Goal: Use online tool/utility: Utilize a website feature to perform a specific function

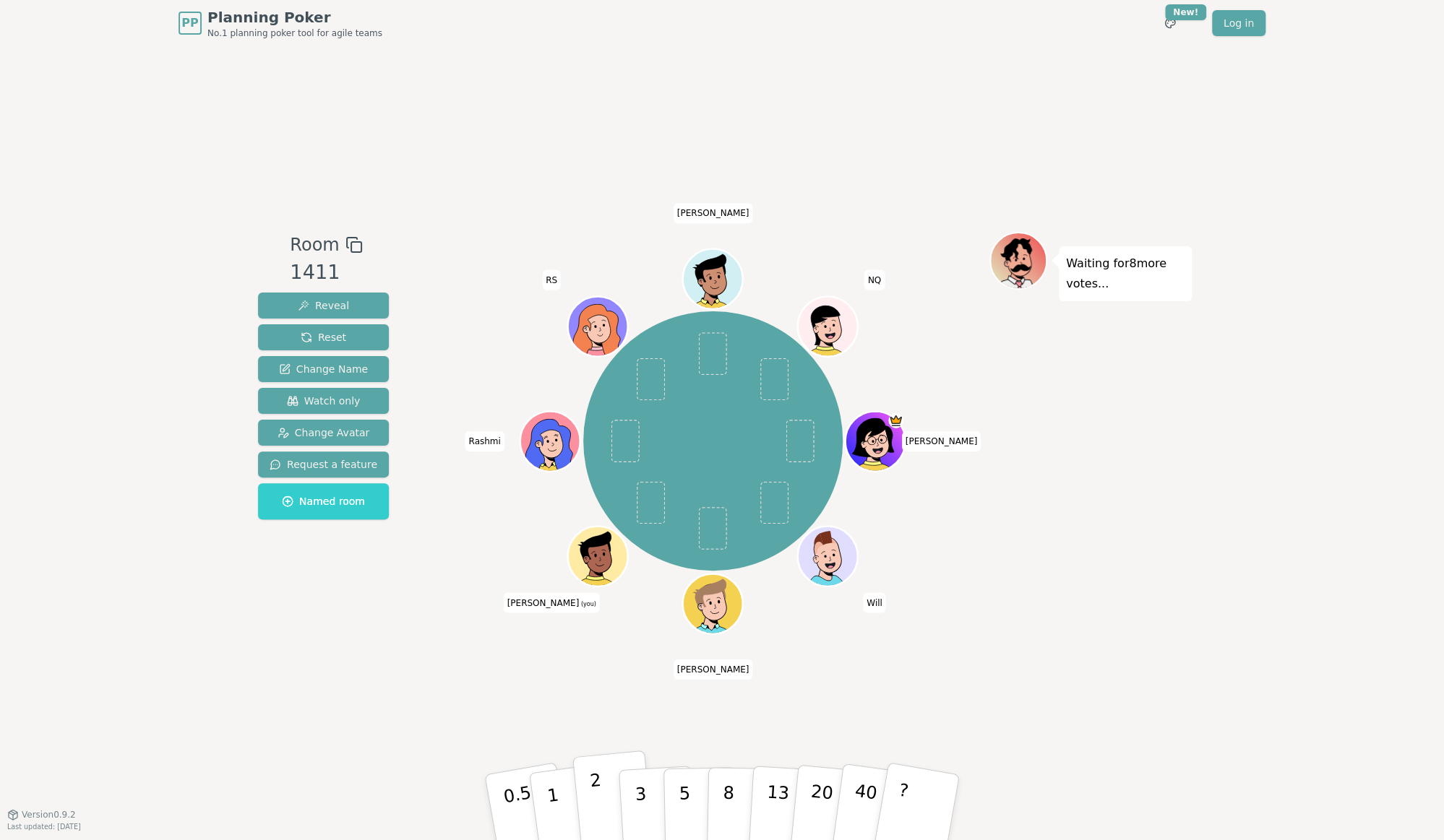
click at [610, 812] on button "2" at bounding box center [614, 808] width 82 height 115
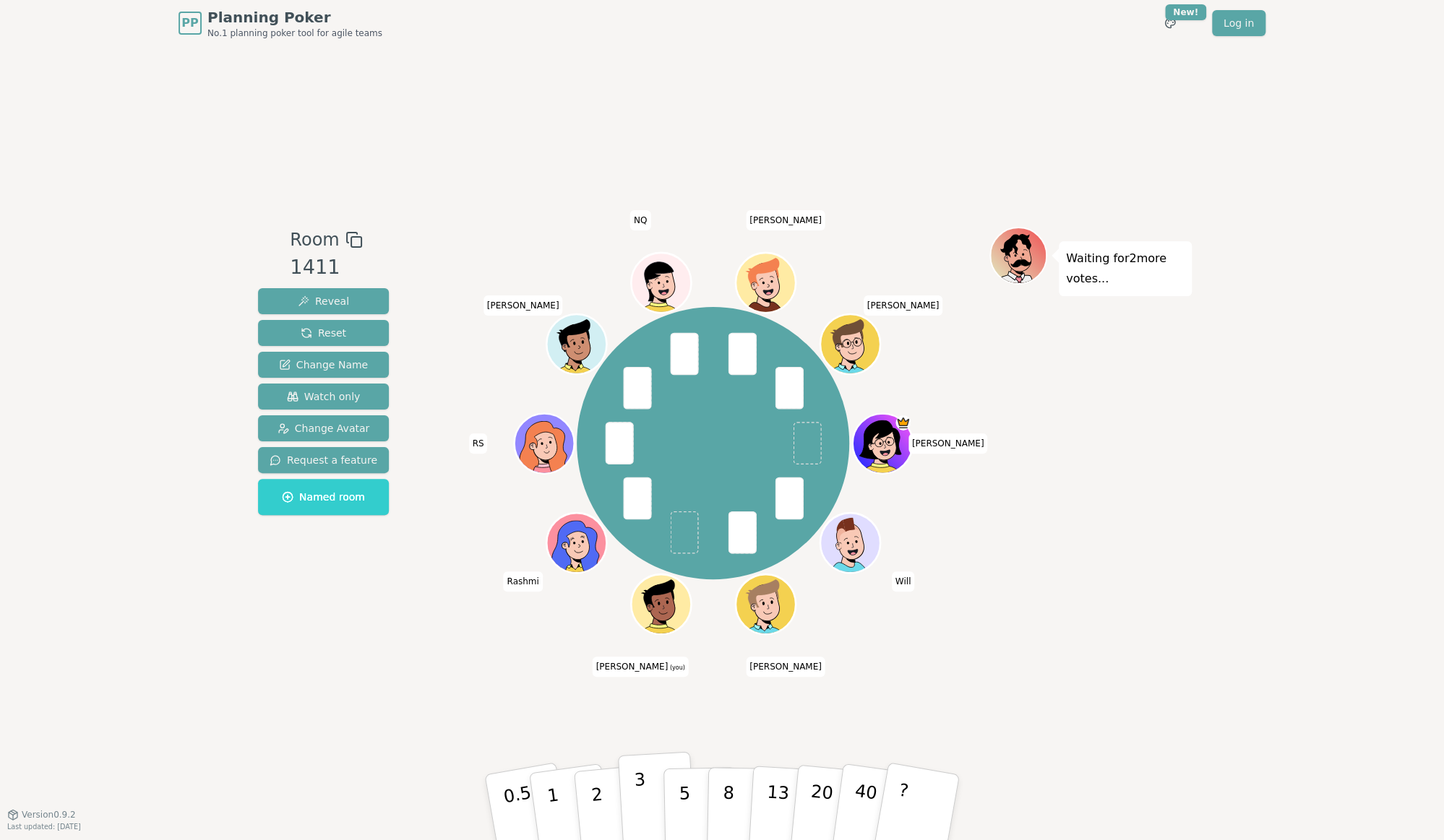
click at [650, 807] on button "3" at bounding box center [657, 808] width 79 height 113
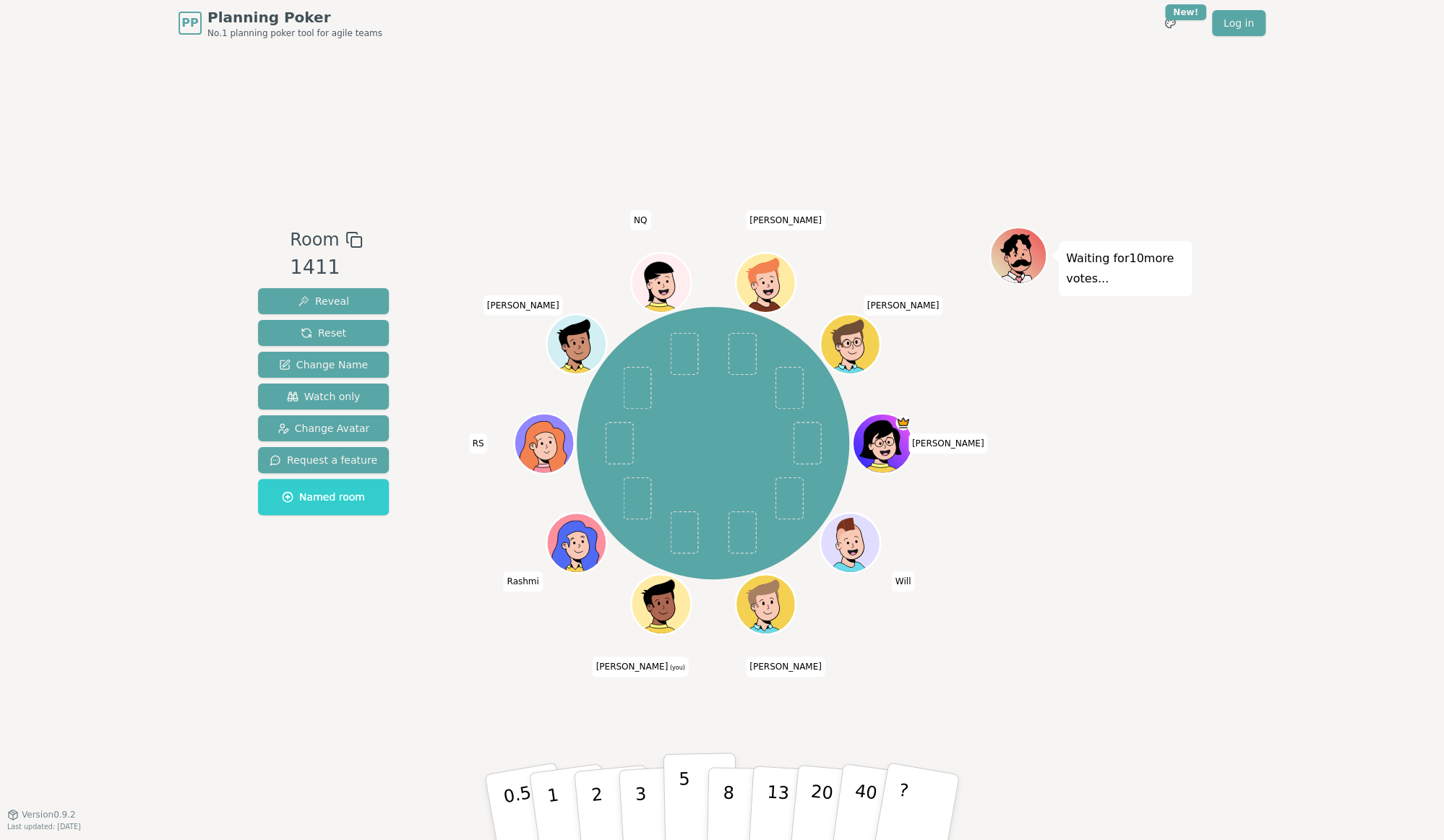
click at [680, 780] on p "5" at bounding box center [685, 808] width 12 height 78
click at [639, 790] on p "3" at bounding box center [642, 808] width 16 height 79
click at [549, 791] on p "1" at bounding box center [555, 809] width 21 height 79
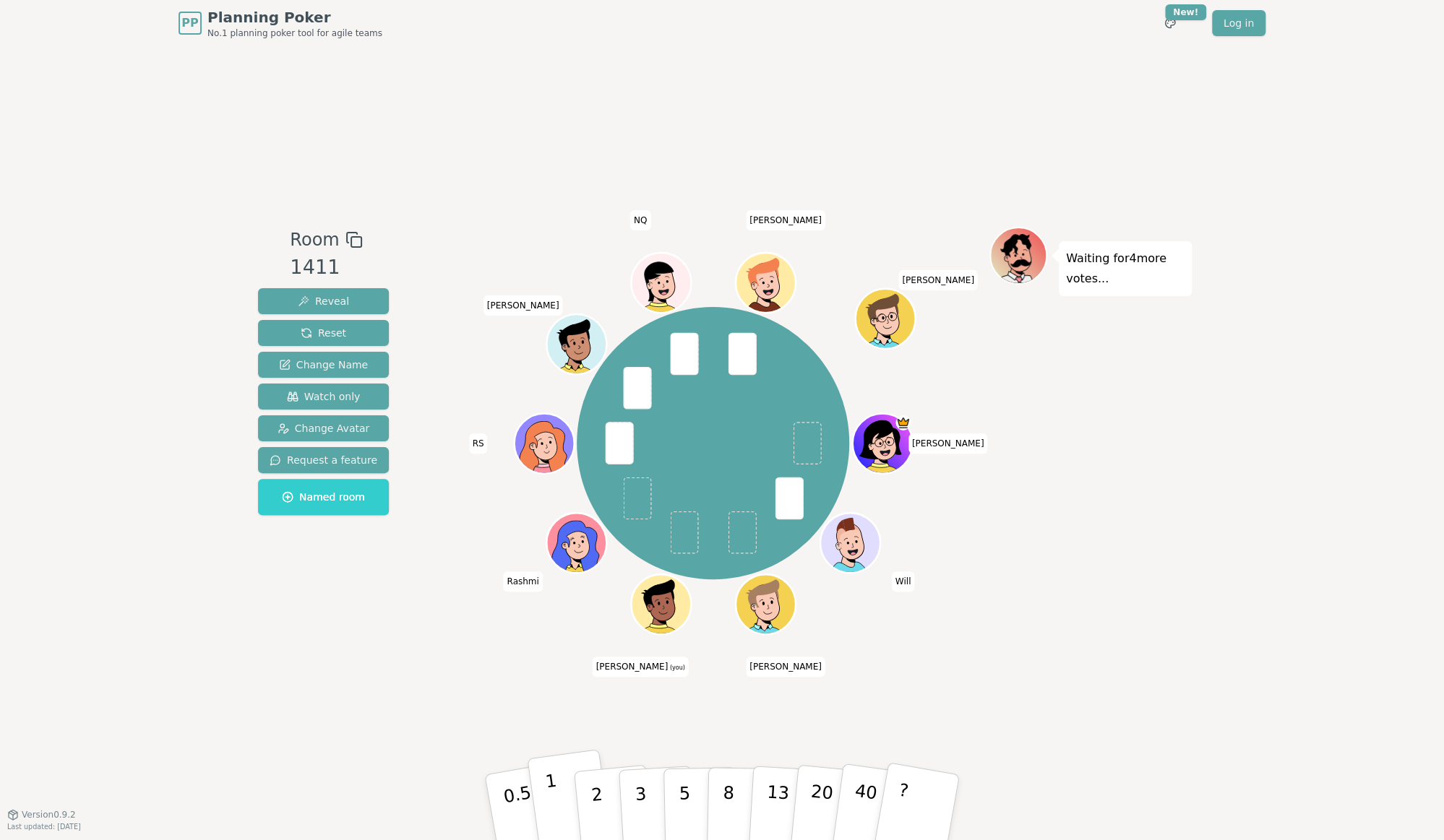
click at [567, 822] on button "1" at bounding box center [569, 808] width 86 height 117
click at [550, 784] on p "1" at bounding box center [555, 809] width 21 height 79
click at [619, 811] on button "2" at bounding box center [614, 808] width 82 height 115
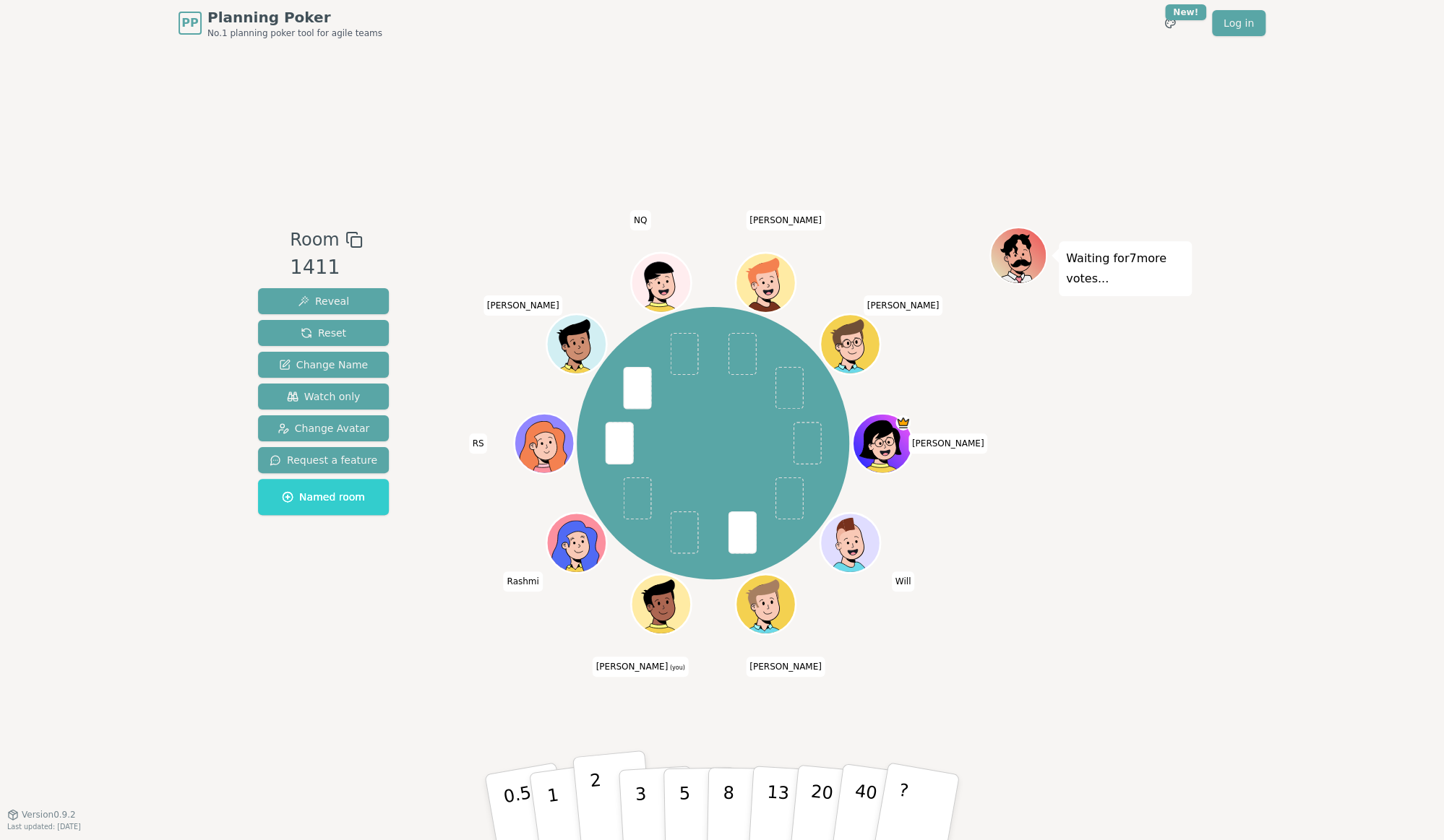
click at [598, 799] on p "2" at bounding box center [598, 809] width 19 height 79
click at [606, 784] on button "2" at bounding box center [614, 808] width 82 height 115
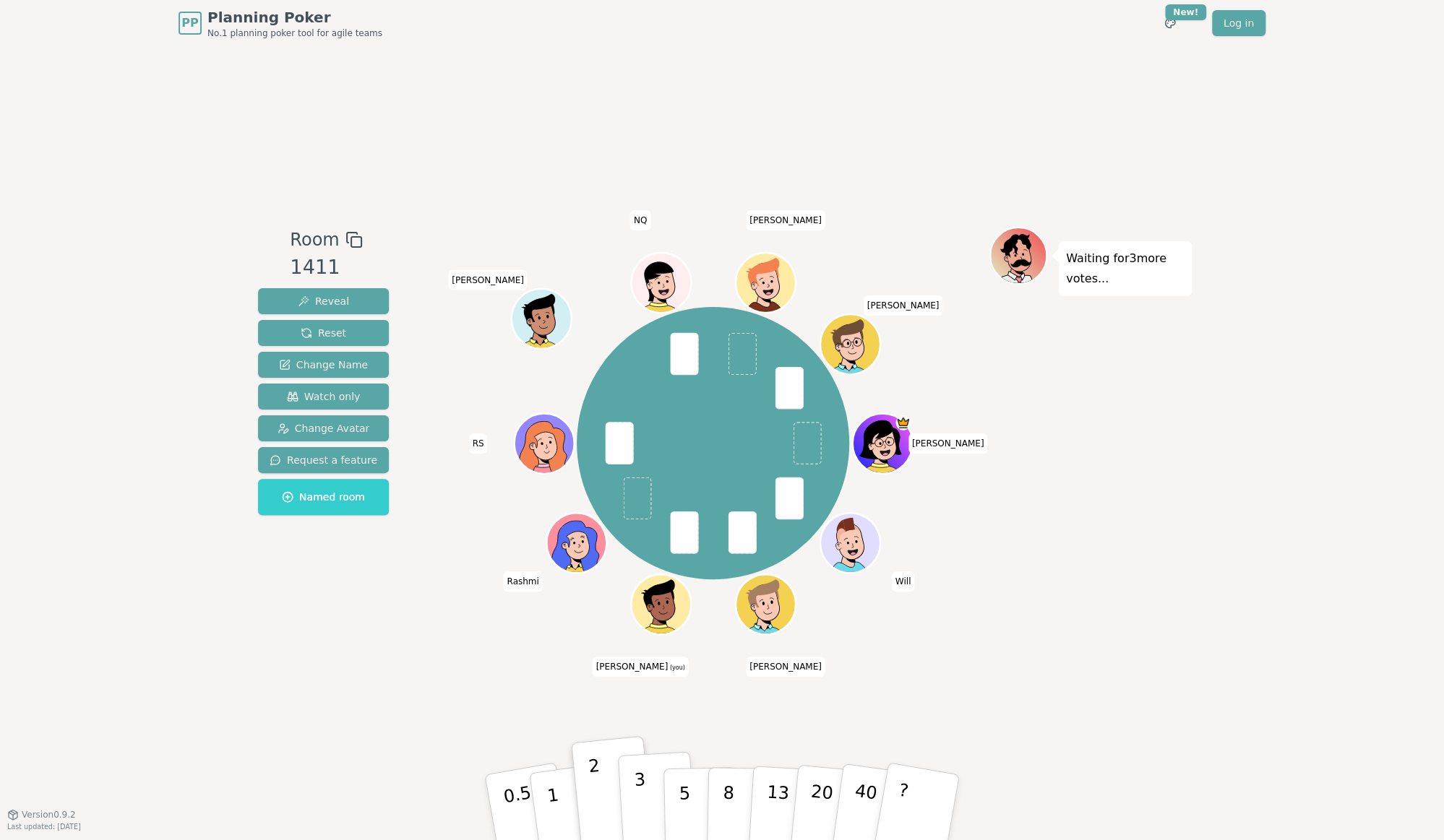
click at [625, 783] on button "3" at bounding box center [657, 808] width 79 height 113
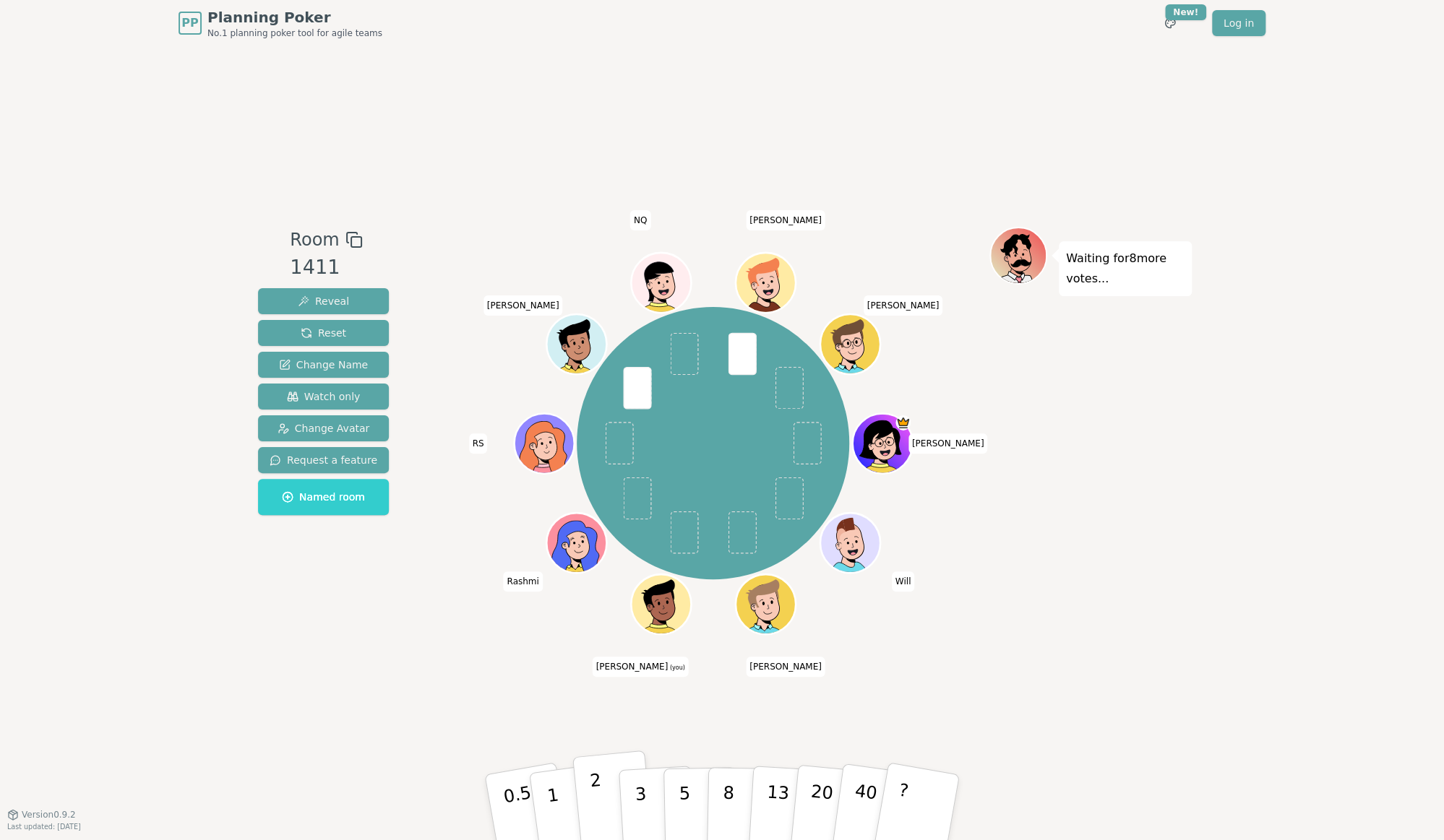
click at [609, 802] on button "2" at bounding box center [614, 808] width 82 height 115
click at [637, 797] on p "3" at bounding box center [642, 808] width 16 height 79
